Goal: Transaction & Acquisition: Book appointment/travel/reservation

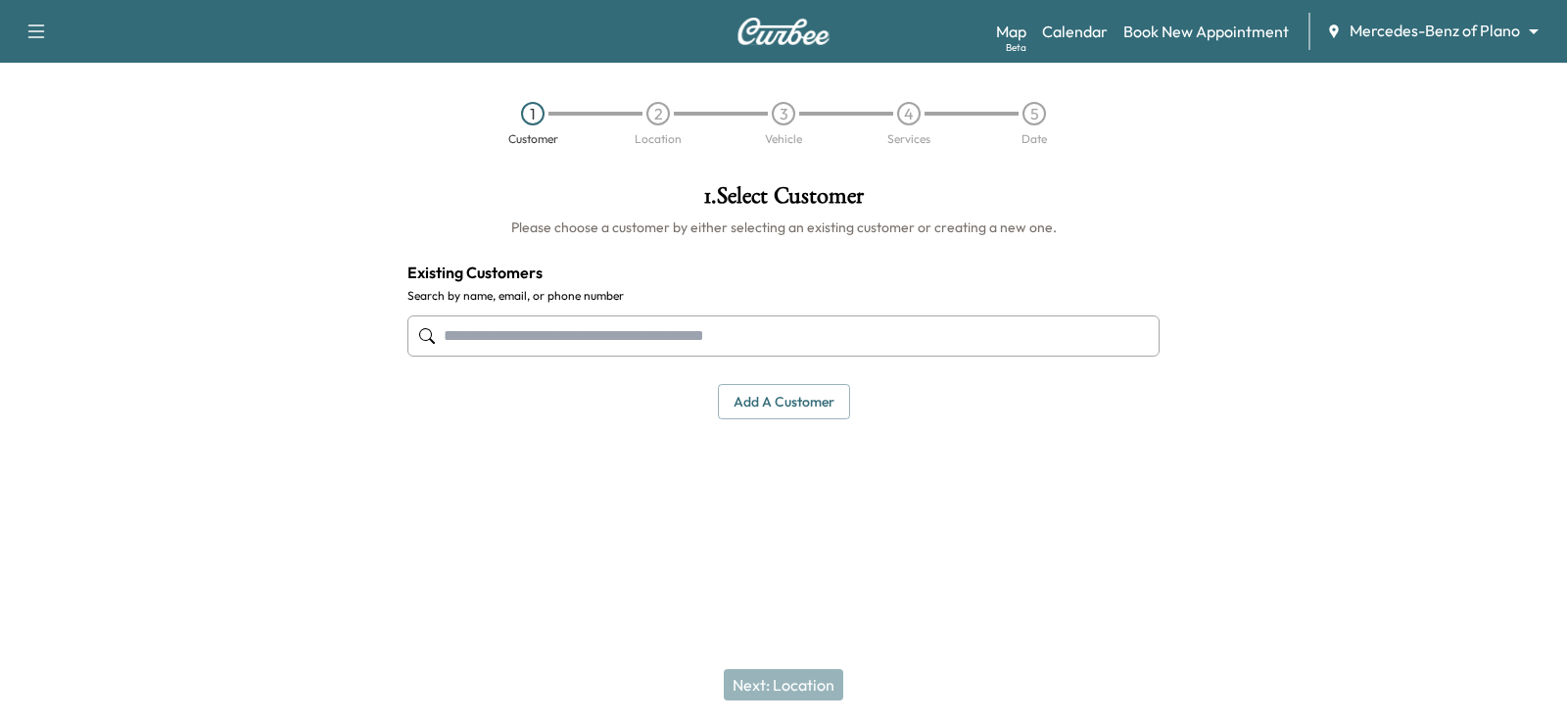
click at [1373, 29] on body "Support Log Out Map Beta Calendar Book New Appointment Mercedes-Benz of Plano *…" at bounding box center [783, 362] width 1567 height 724
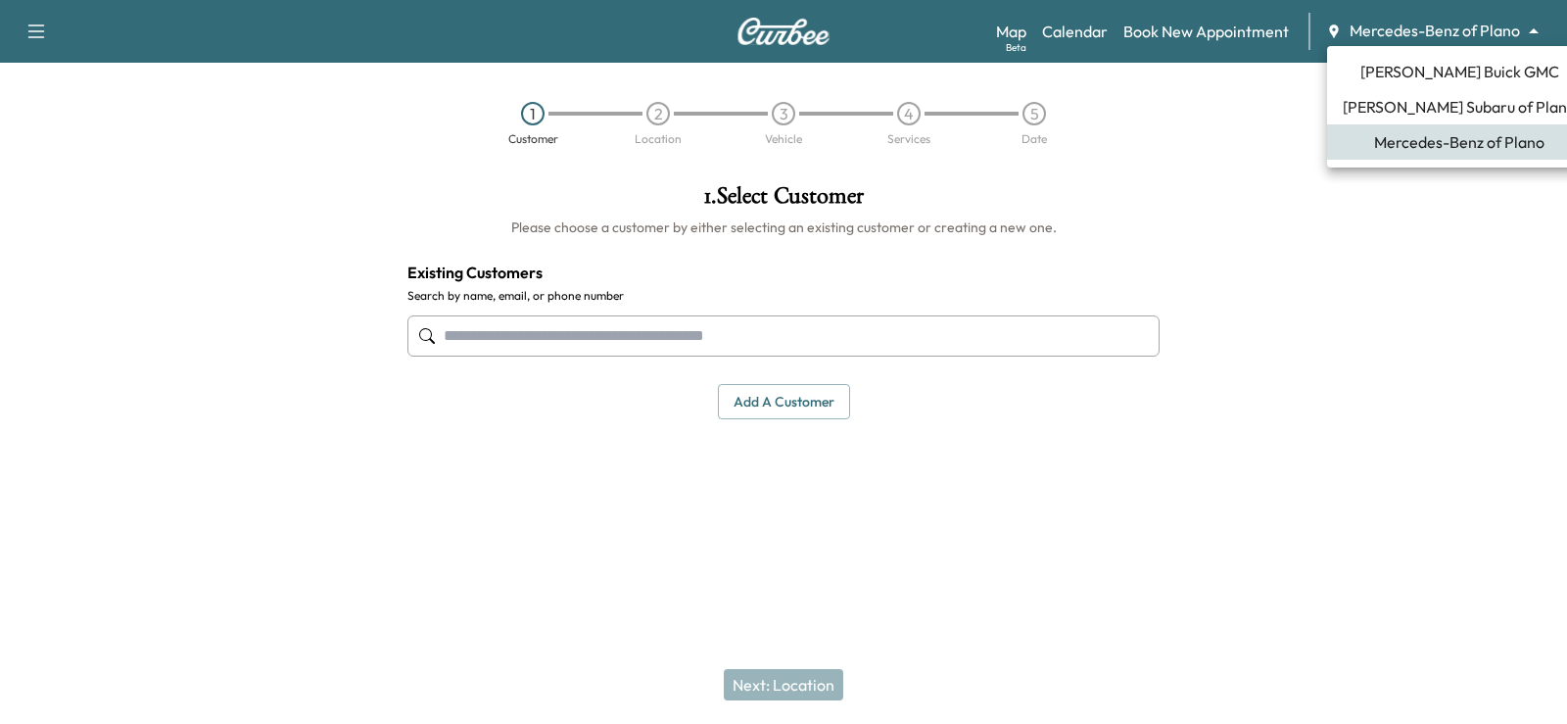
click at [1453, 70] on span "[PERSON_NAME] Buick GMC" at bounding box center [1459, 72] width 199 height 24
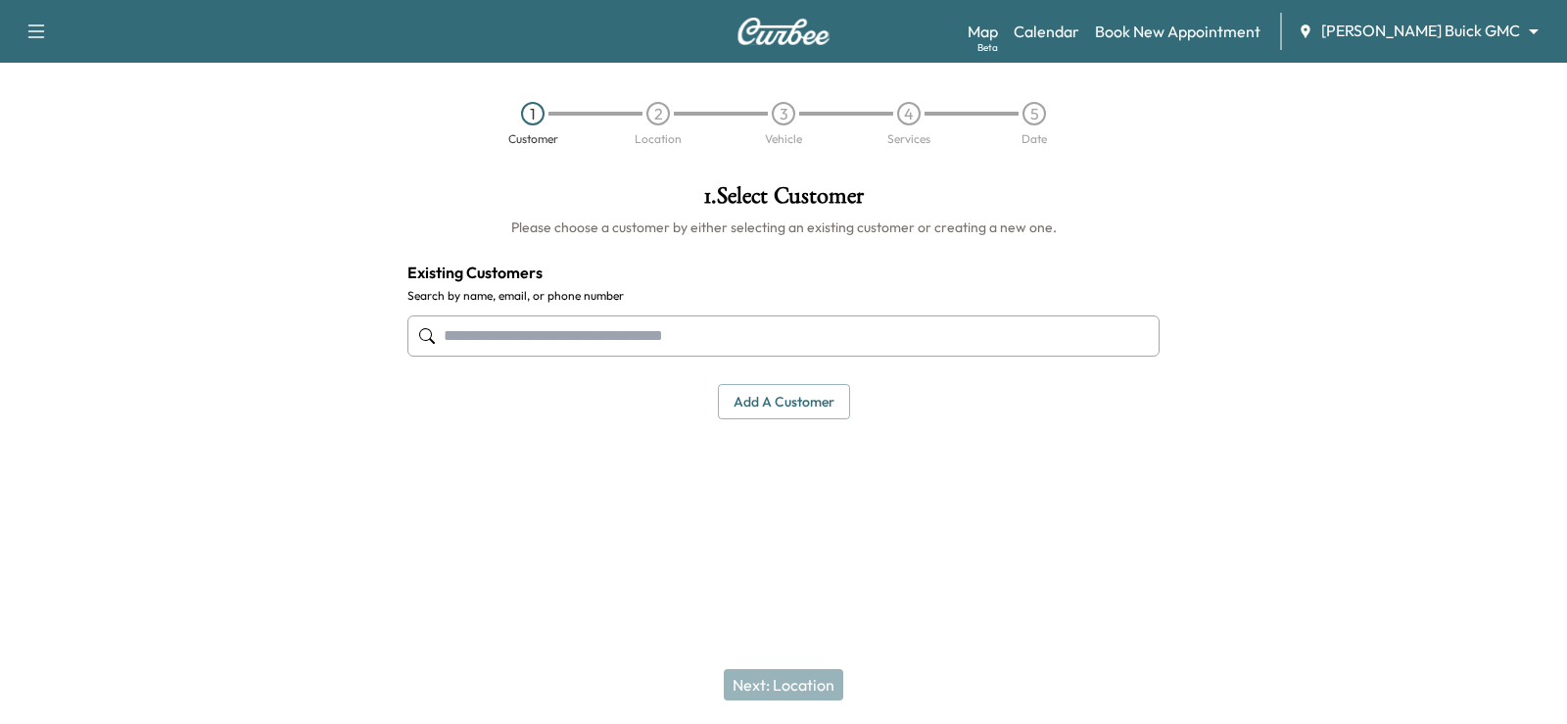
click at [678, 333] on input "text" at bounding box center [783, 335] width 752 height 41
paste input "**********"
click at [514, 342] on input "**********" at bounding box center [783, 335] width 752 height 41
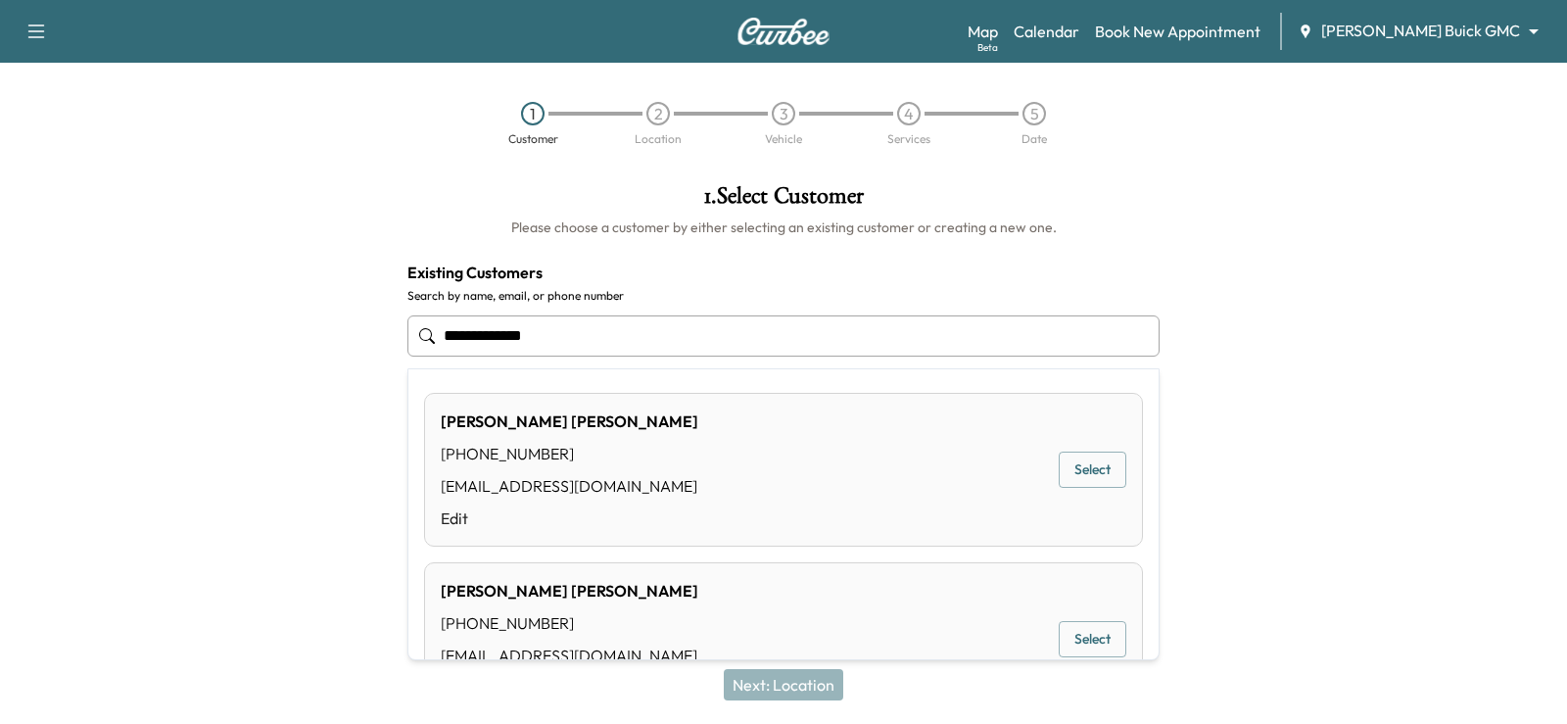
click at [483, 333] on input "**********" at bounding box center [783, 335] width 752 height 41
click at [1070, 469] on button "Select" at bounding box center [1093, 470] width 68 height 36
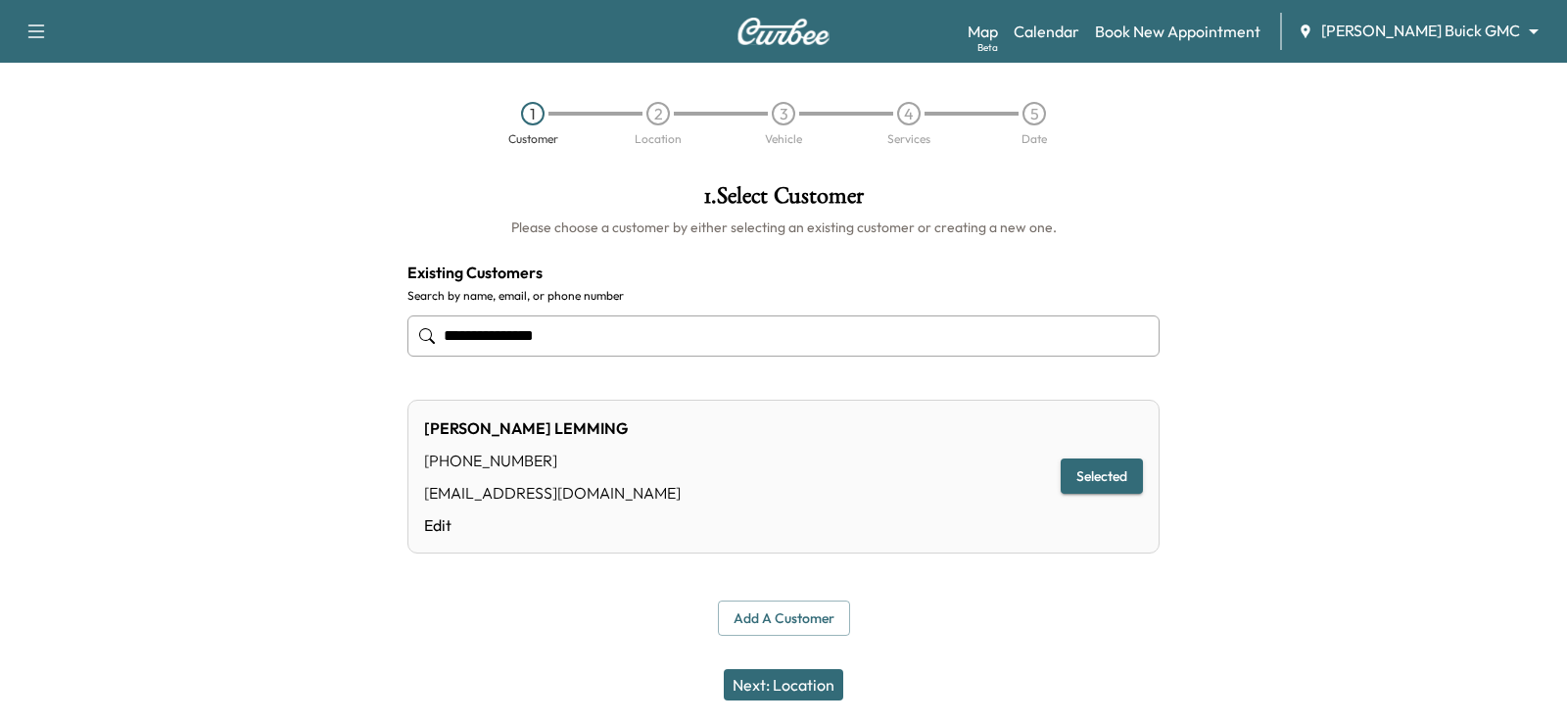
type input "**********"
click at [764, 686] on button "Next: Location" at bounding box center [783, 684] width 119 height 31
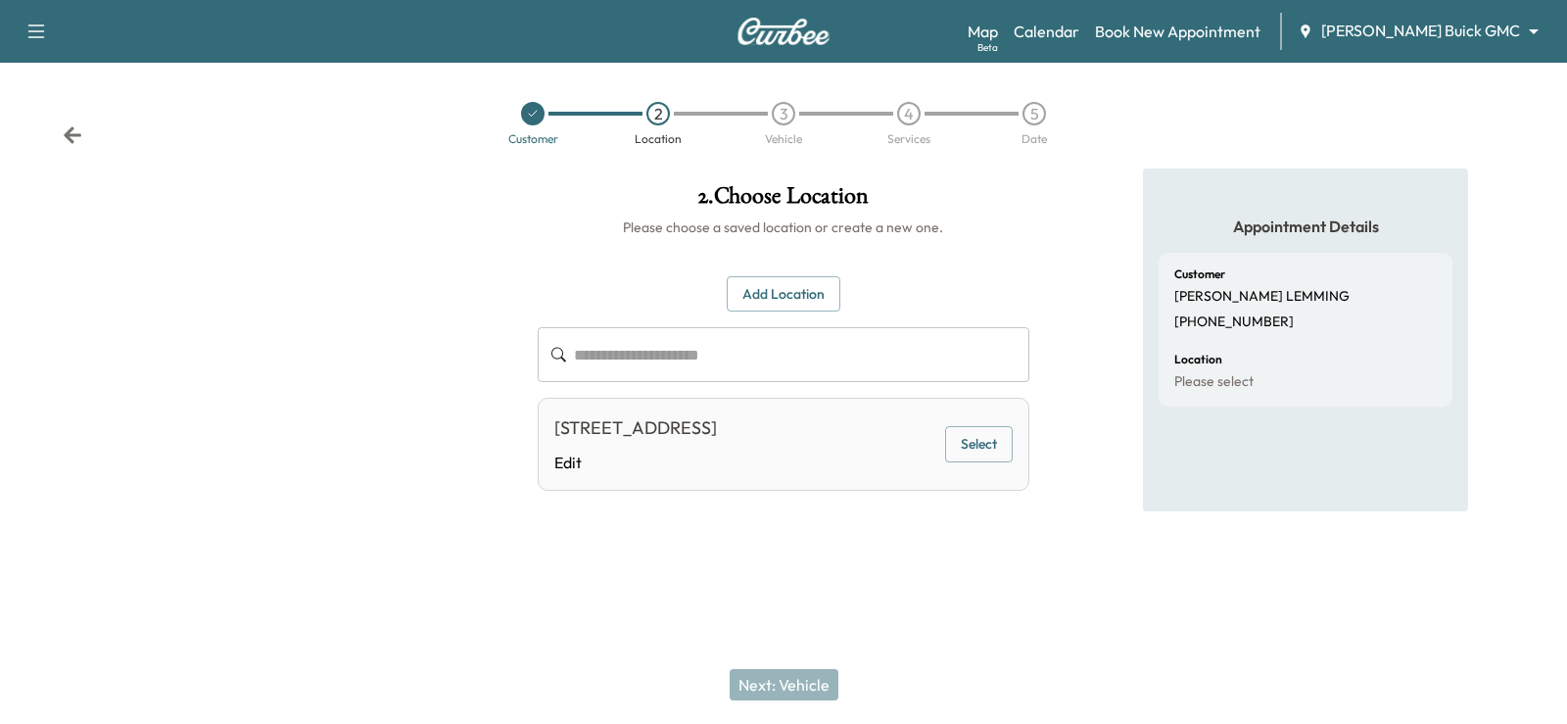
click at [956, 431] on button "Select" at bounding box center [979, 444] width 68 height 36
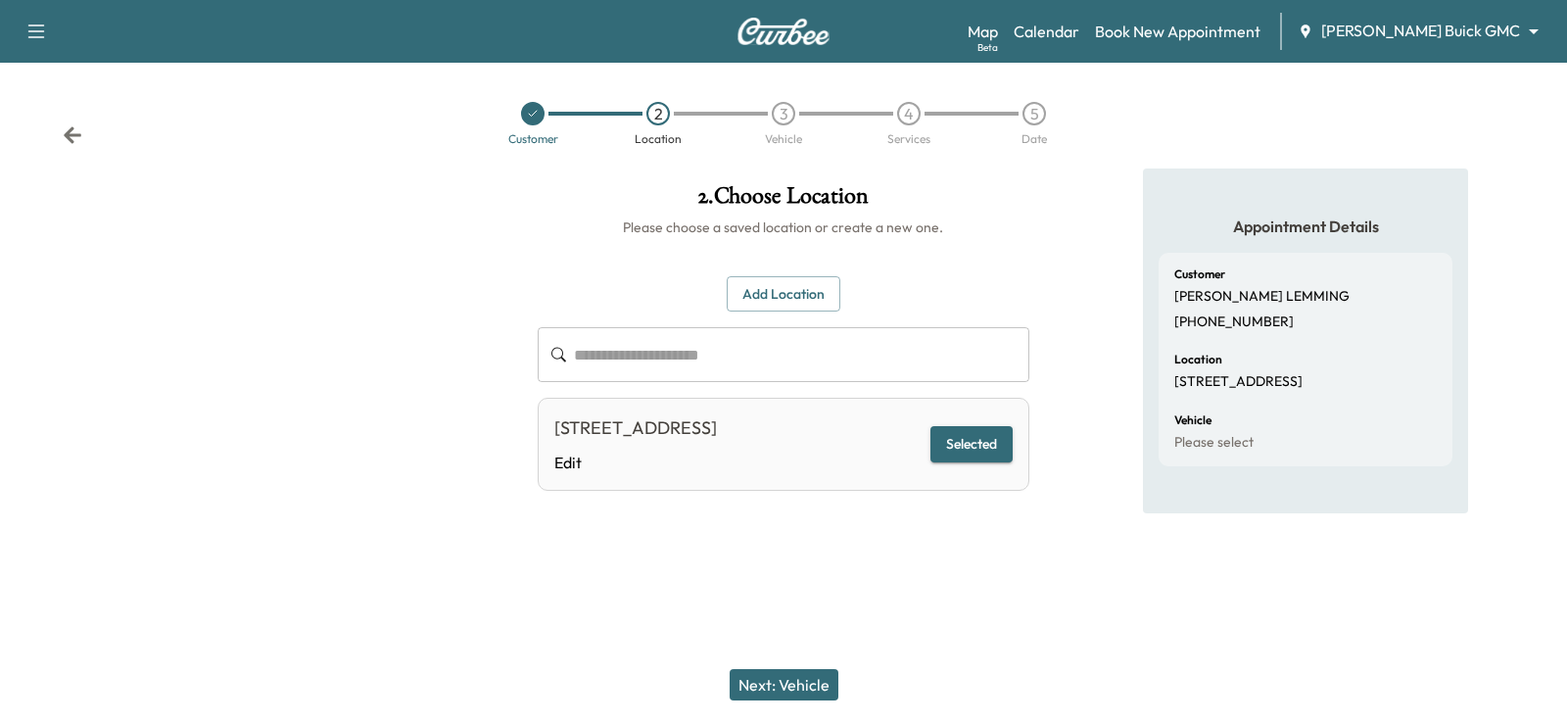
click at [768, 685] on button "Next: Vehicle" at bounding box center [784, 684] width 109 height 31
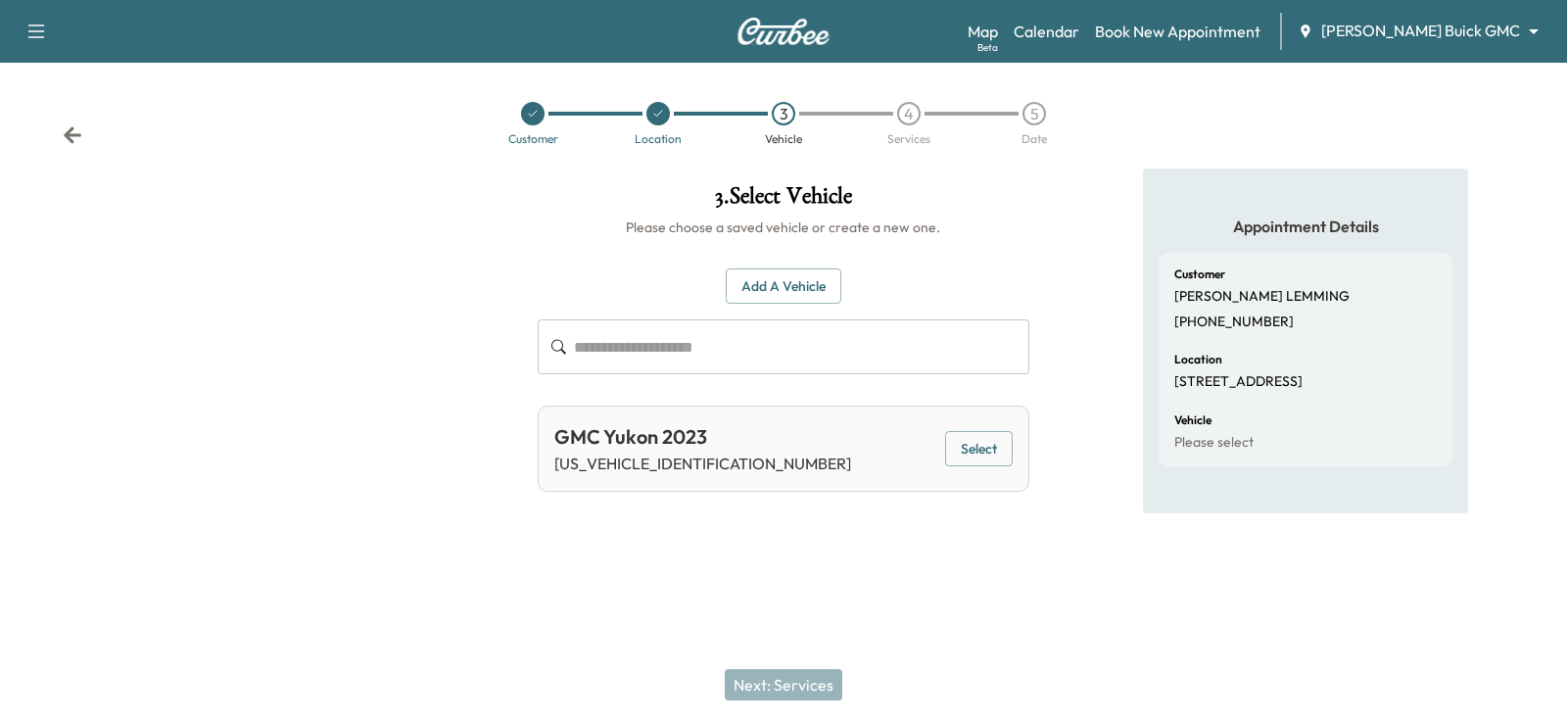
click at [986, 454] on button "Select" at bounding box center [979, 449] width 68 height 36
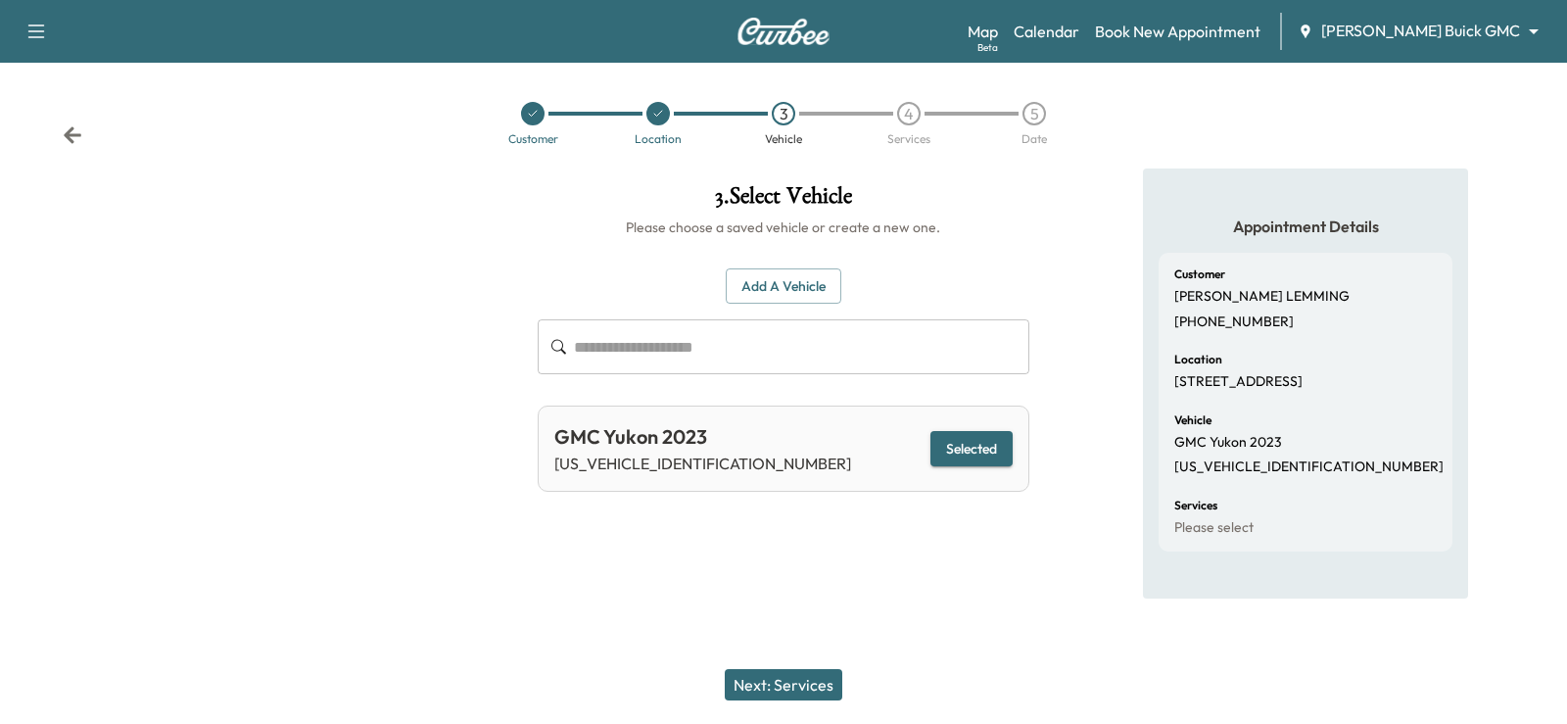
click at [775, 684] on button "Next: Services" at bounding box center [784, 684] width 118 height 31
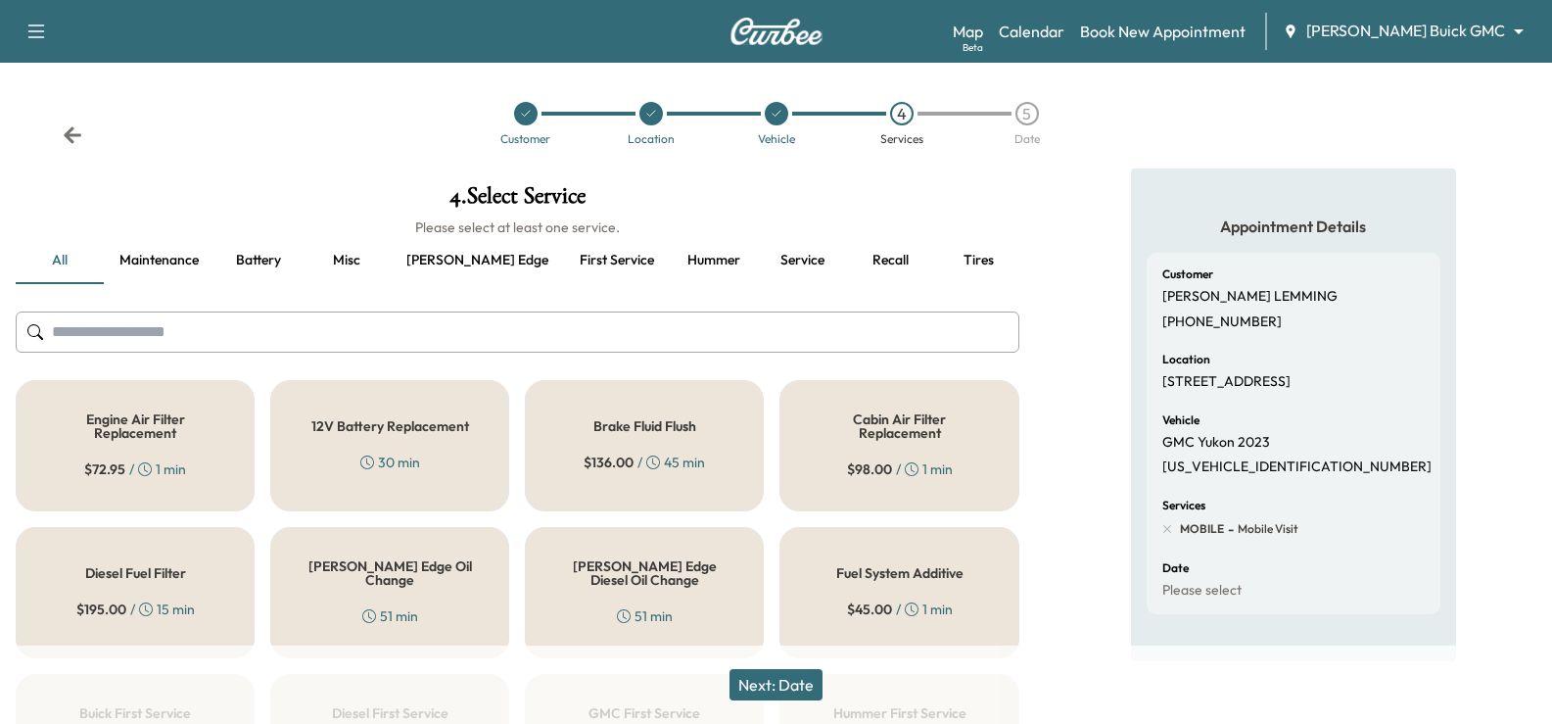
click at [182, 258] on button "Maintenance" at bounding box center [159, 260] width 111 height 47
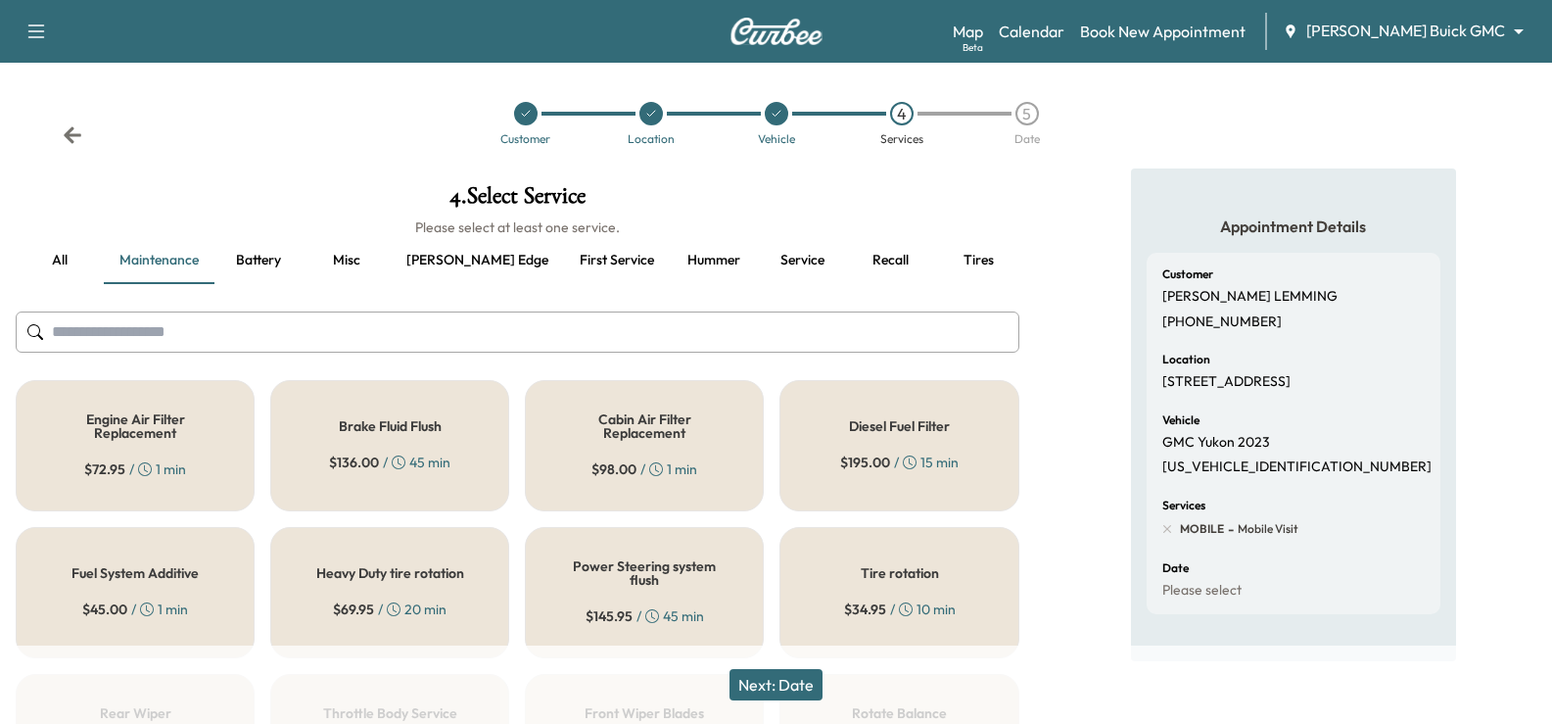
click at [276, 261] on button "Battery" at bounding box center [258, 260] width 88 height 47
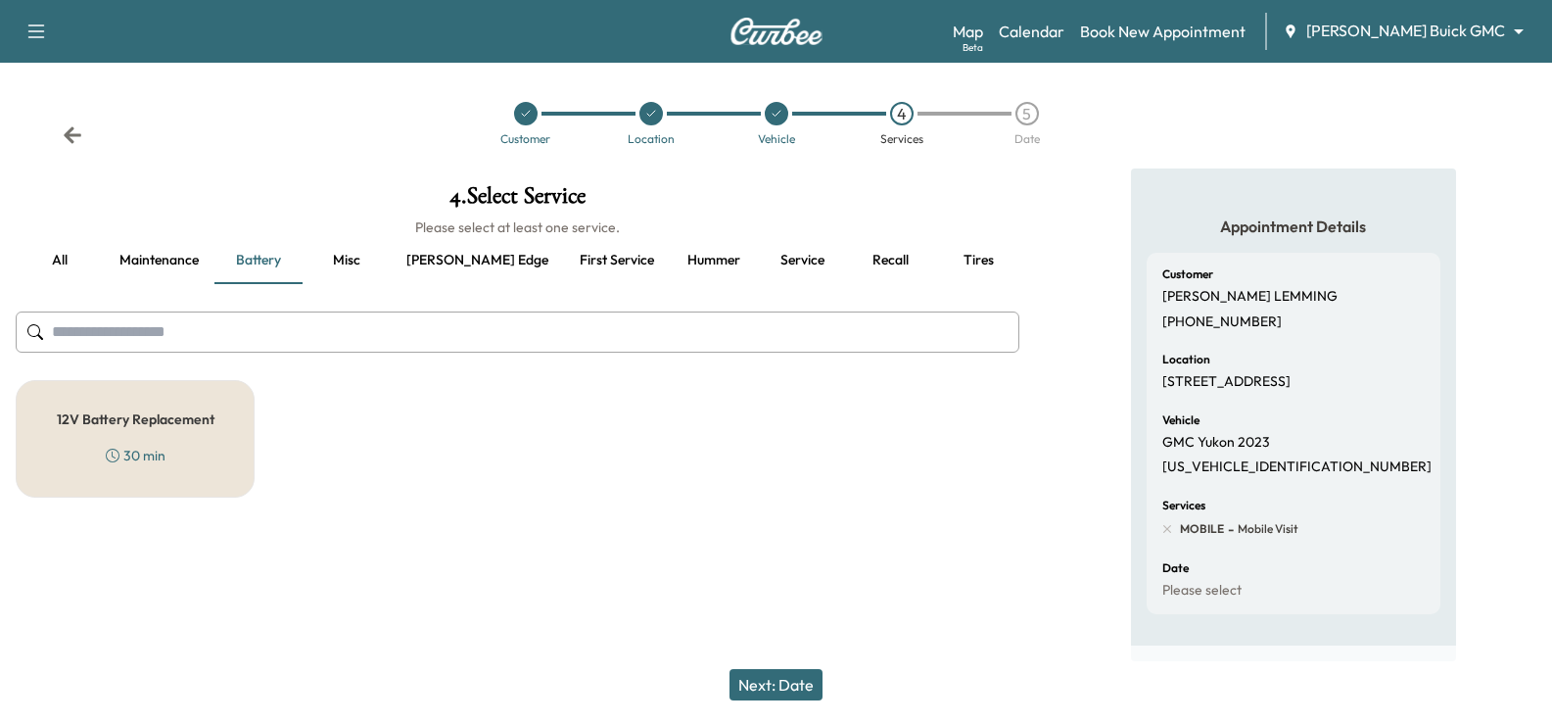
click at [86, 263] on button "all" at bounding box center [60, 260] width 88 height 47
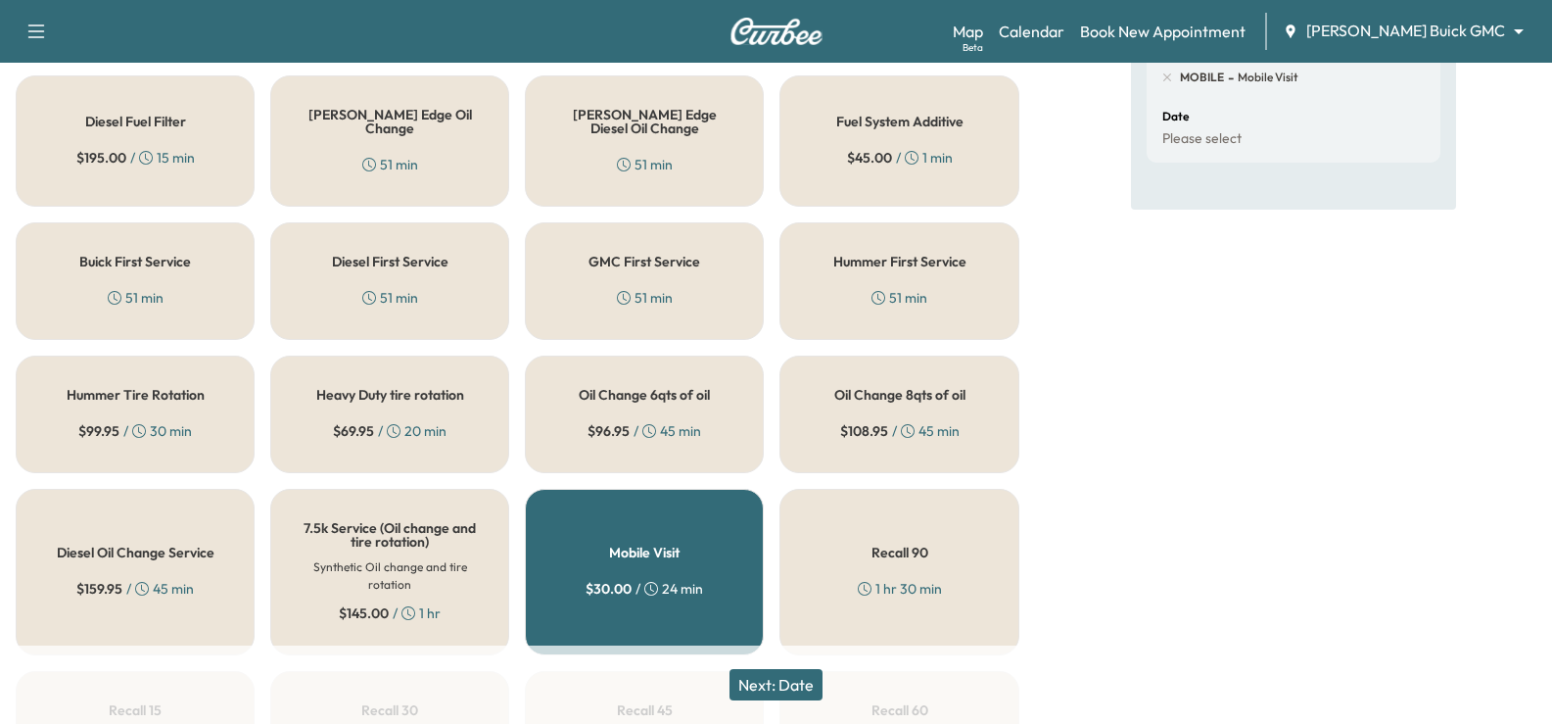
scroll to position [490, 0]
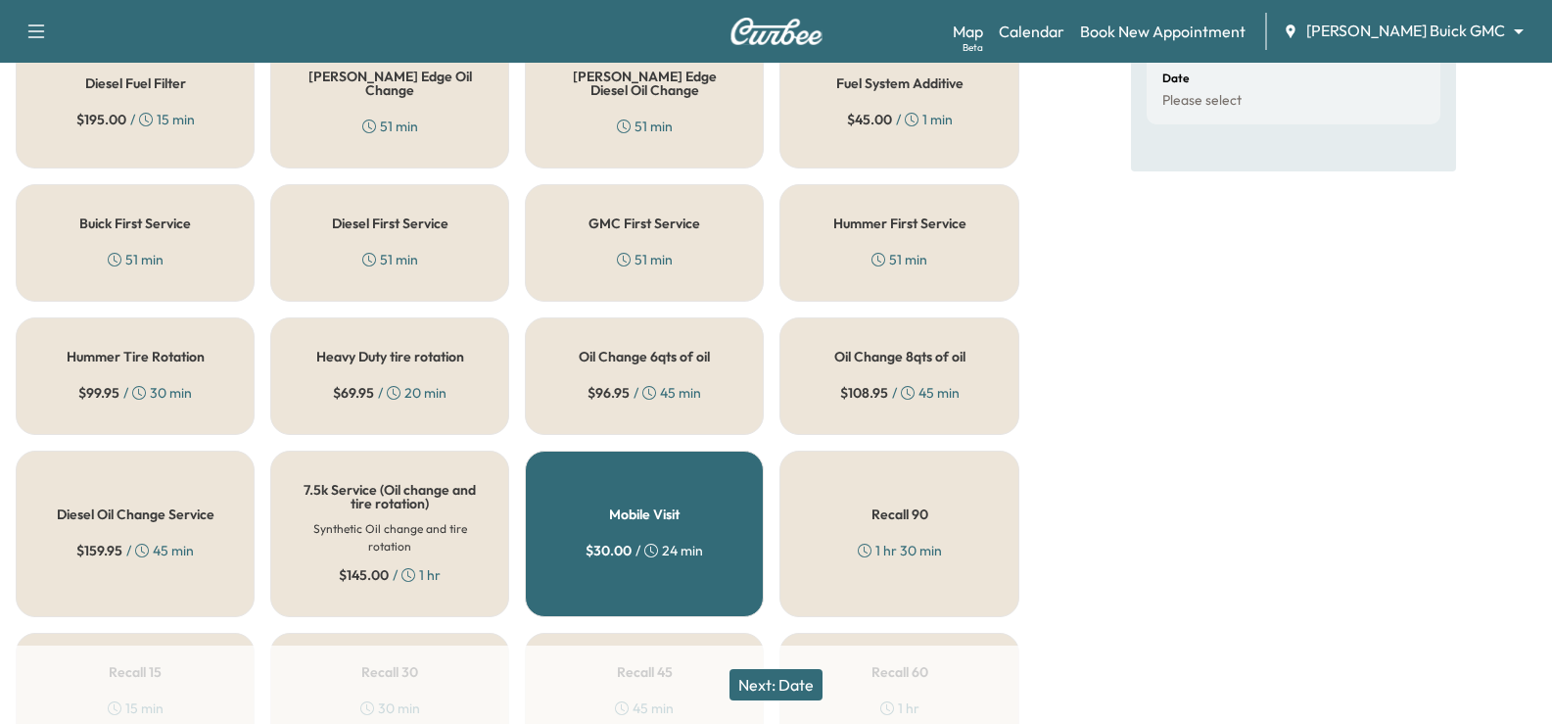
click at [834, 397] on div "Oil Change 8qts of oil $ 108.95 / 45 min" at bounding box center [899, 376] width 239 height 118
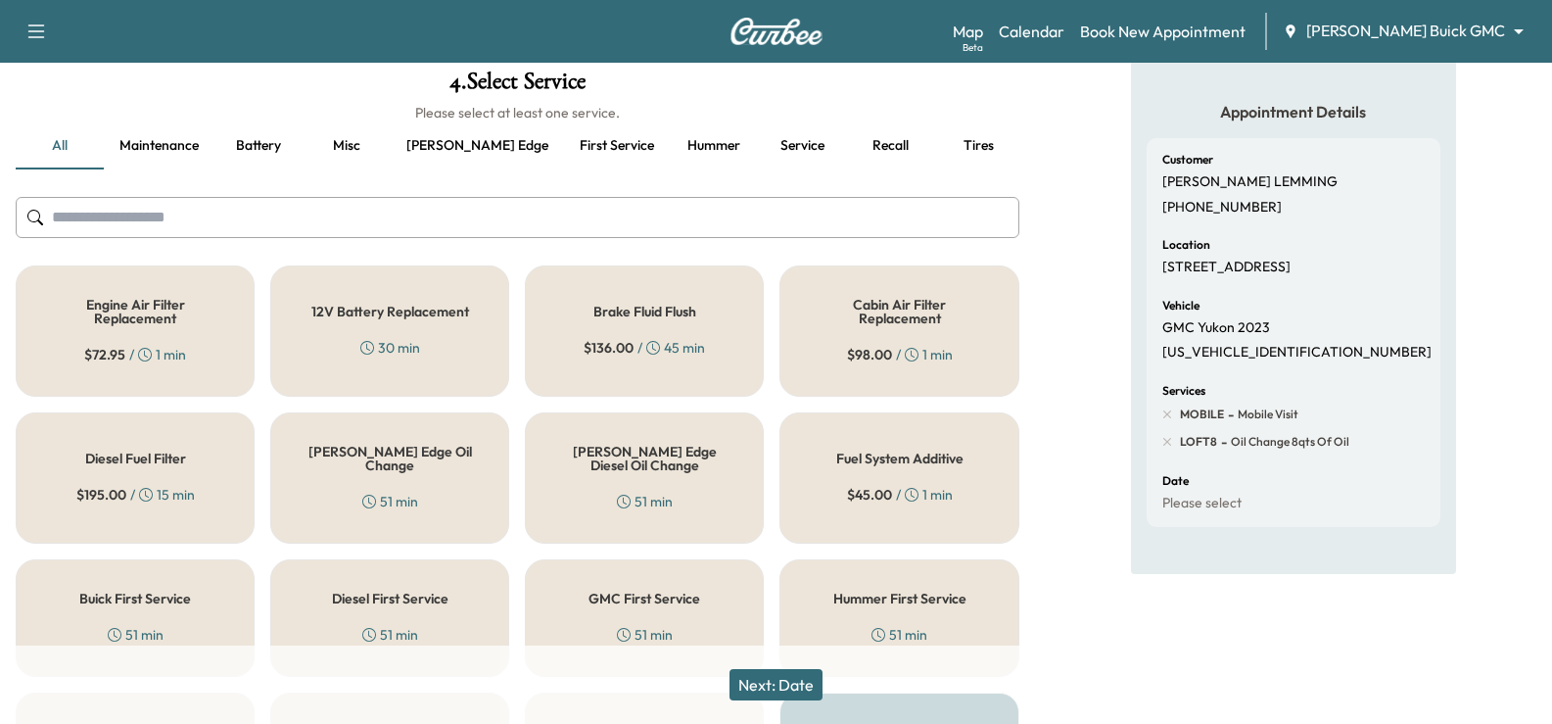
scroll to position [98, 0]
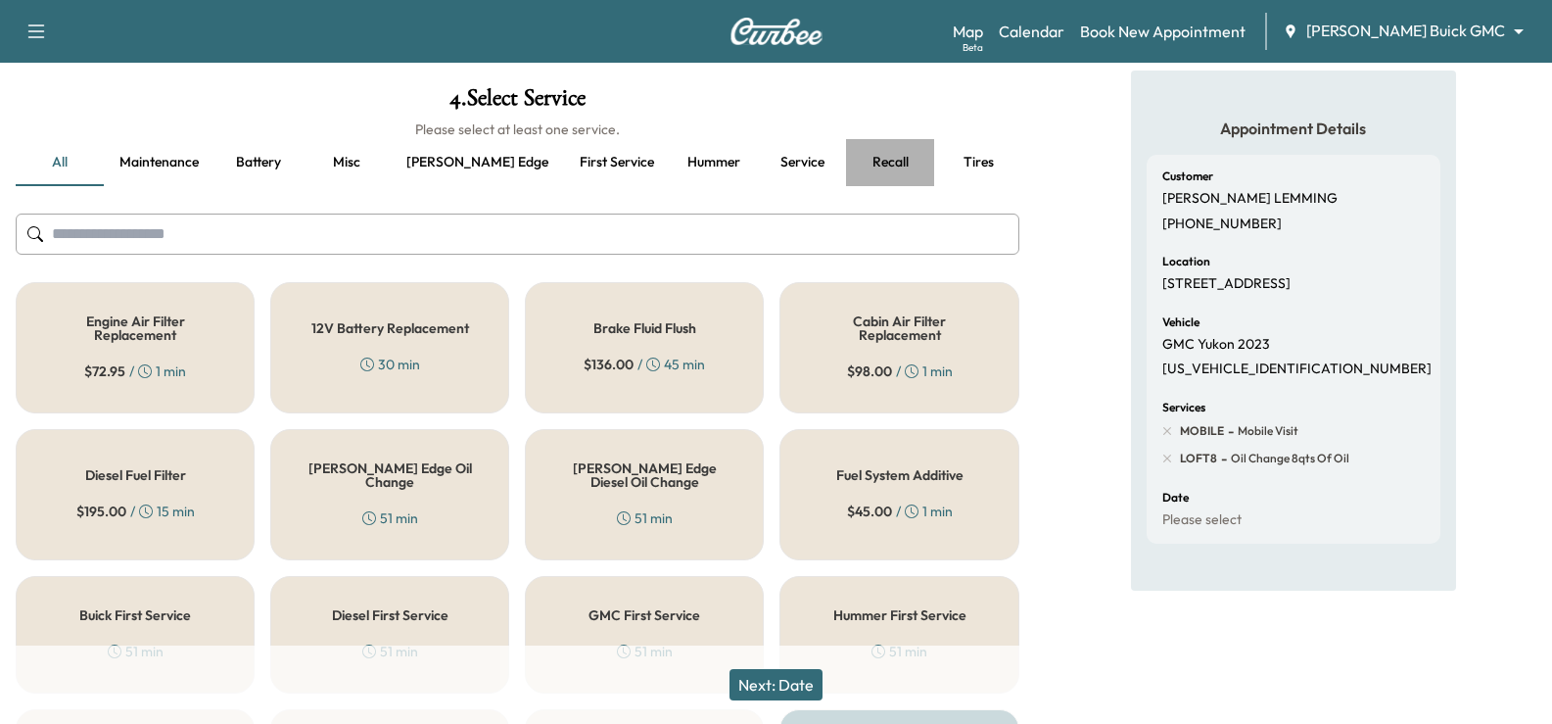
click at [846, 165] on button "Recall" at bounding box center [890, 162] width 88 height 47
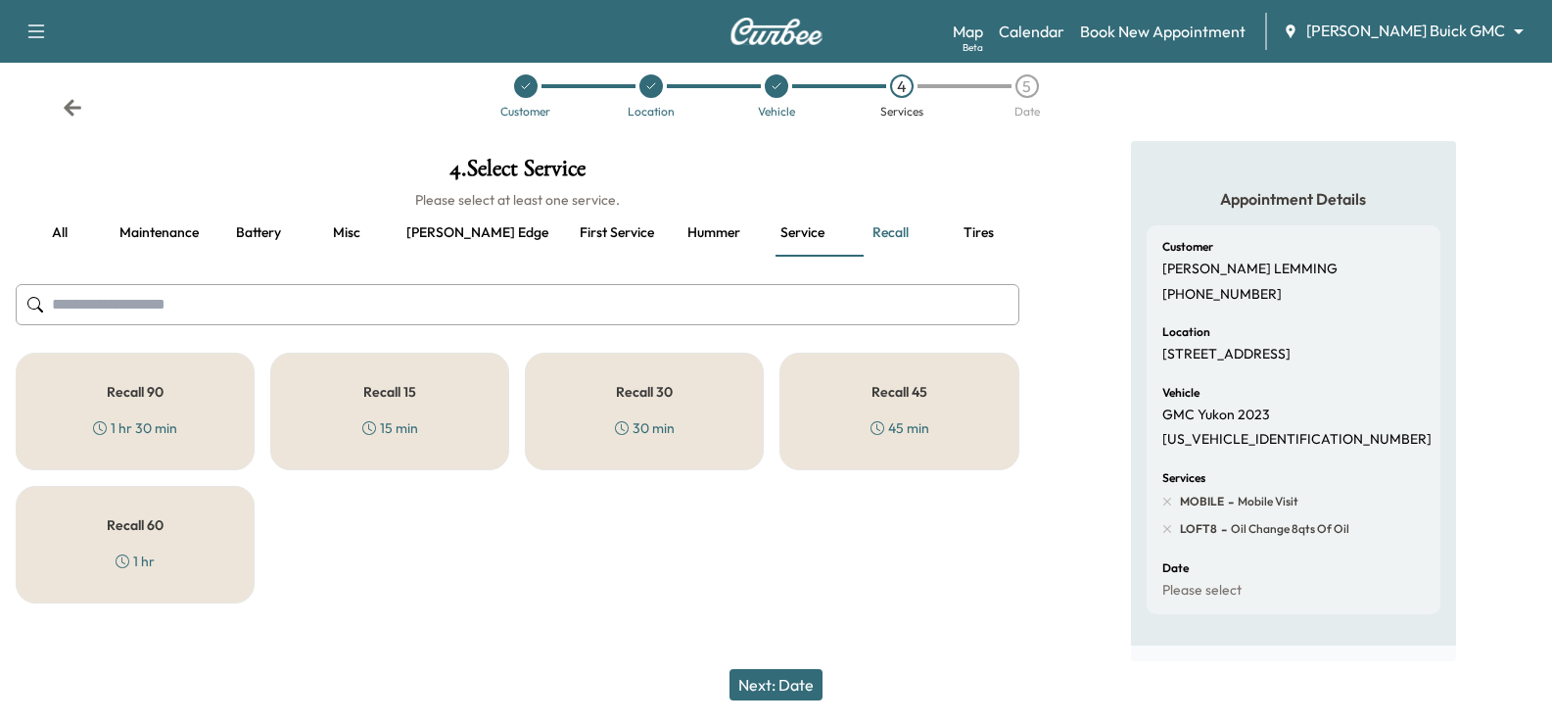
click at [162, 217] on button "Maintenance" at bounding box center [159, 233] width 111 height 47
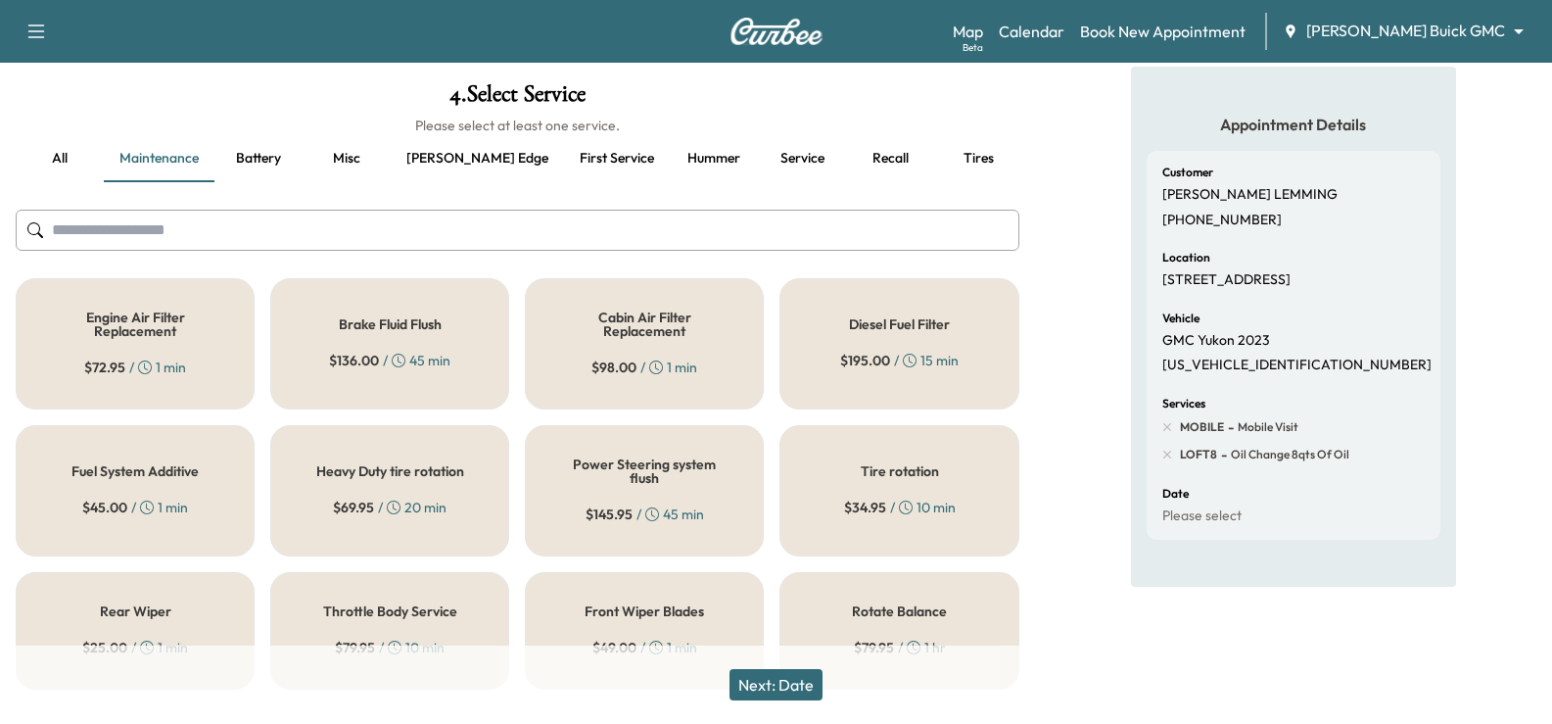
scroll to position [132, 0]
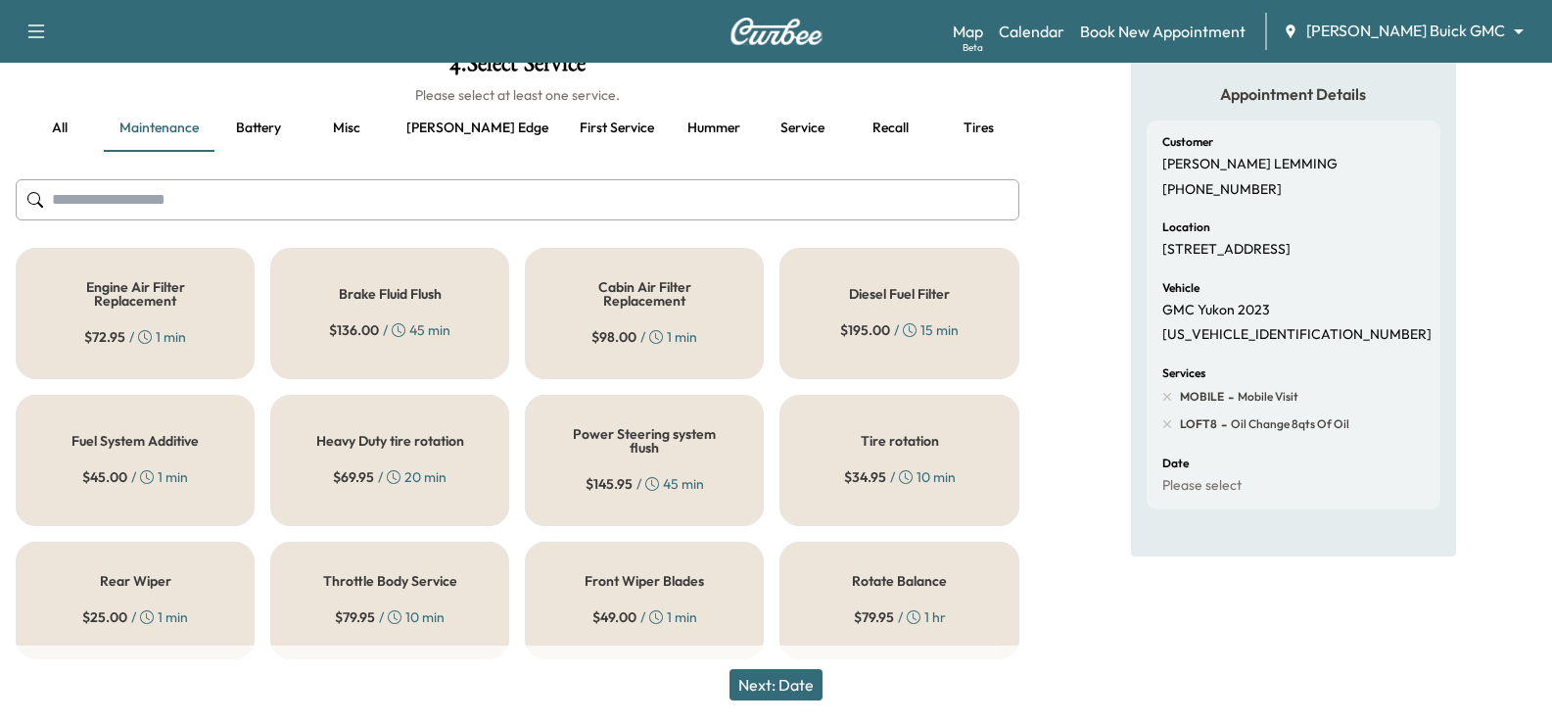
click at [45, 114] on button "all" at bounding box center [60, 128] width 88 height 47
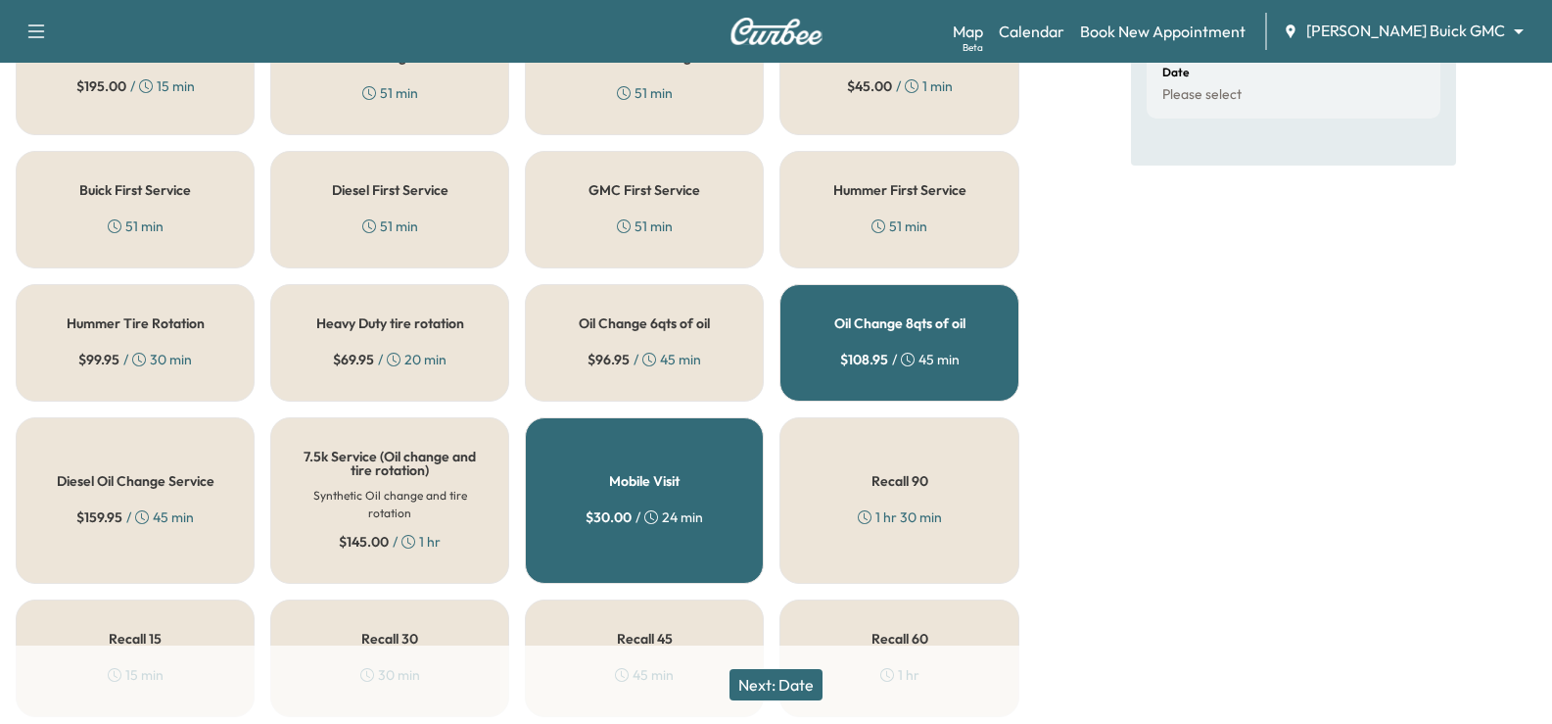
scroll to position [524, 0]
click at [798, 685] on button "Next: Date" at bounding box center [776, 684] width 93 height 31
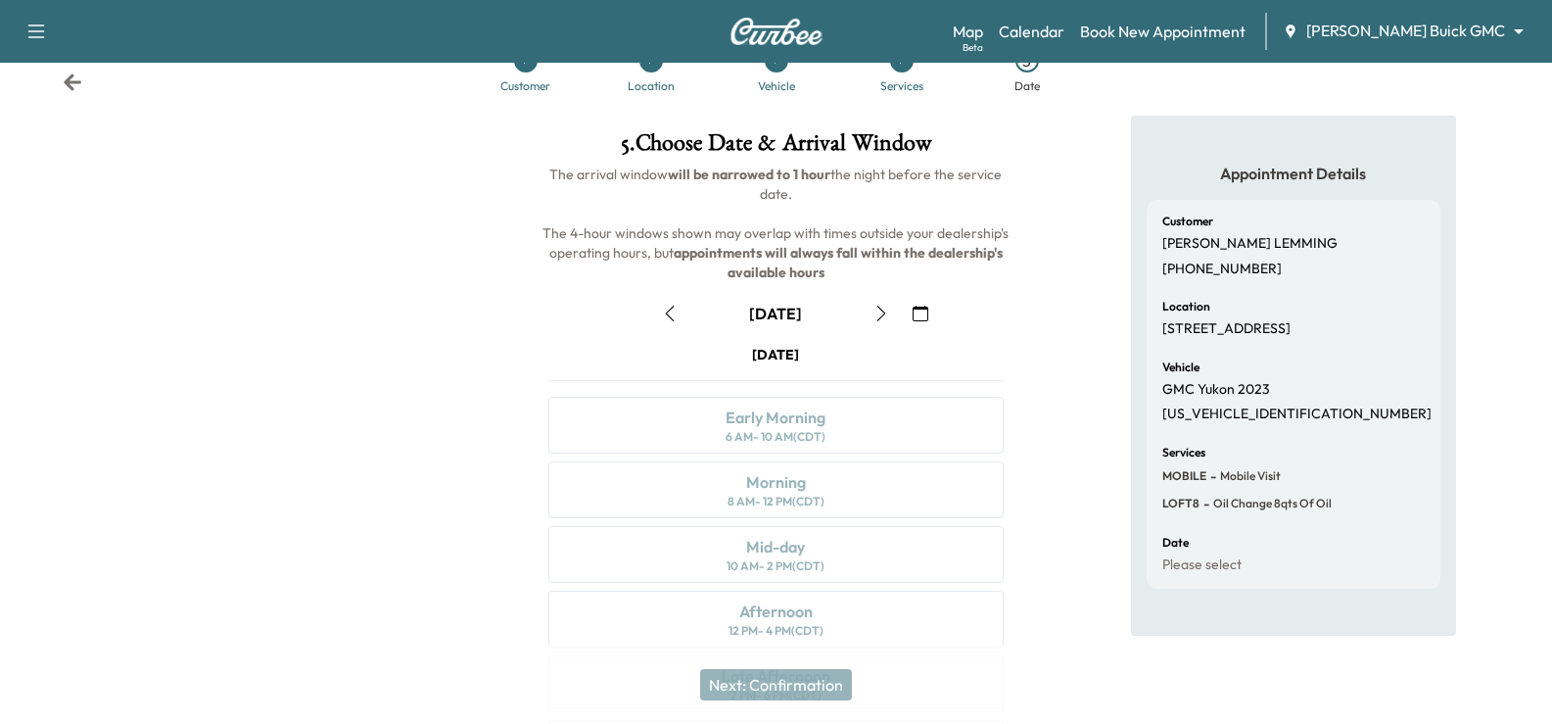
scroll to position [0, 0]
